Goal: Information Seeking & Learning: Find specific fact

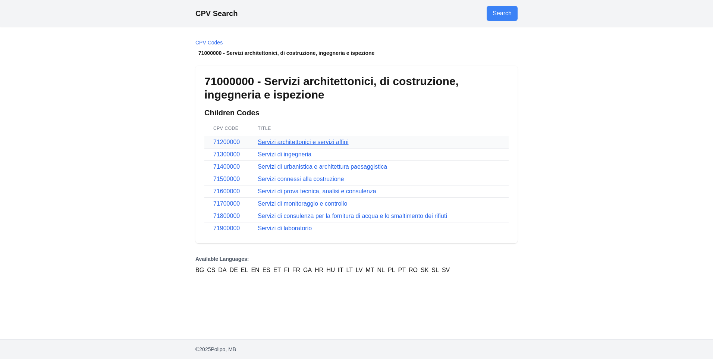
click at [314, 141] on link "Servizi architettonici e servizi affini" at bounding box center [303, 142] width 91 height 6
click at [289, 165] on link "Servizi di urbanistica e architettura paesaggistica" at bounding box center [322, 166] width 129 height 6
click at [320, 203] on link "Servizi di monitoraggio e controllo" at bounding box center [302, 203] width 89 height 6
drag, startPoint x: 206, startPoint y: 81, endPoint x: 254, endPoint y: 80, distance: 48.5
click at [254, 80] on h1 "71000000 - Servizi architettonici, di costruzione, ingegneria e ispezione" at bounding box center [356, 88] width 304 height 27
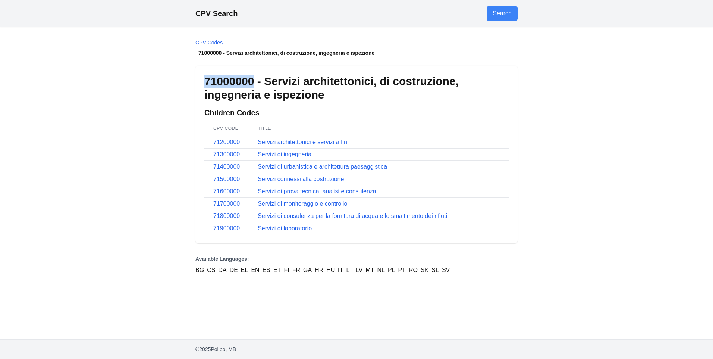
drag, startPoint x: 254, startPoint y: 80, endPoint x: 245, endPoint y: 80, distance: 9.3
copy h1 "71000000"
